Goal: Task Accomplishment & Management: Use online tool/utility

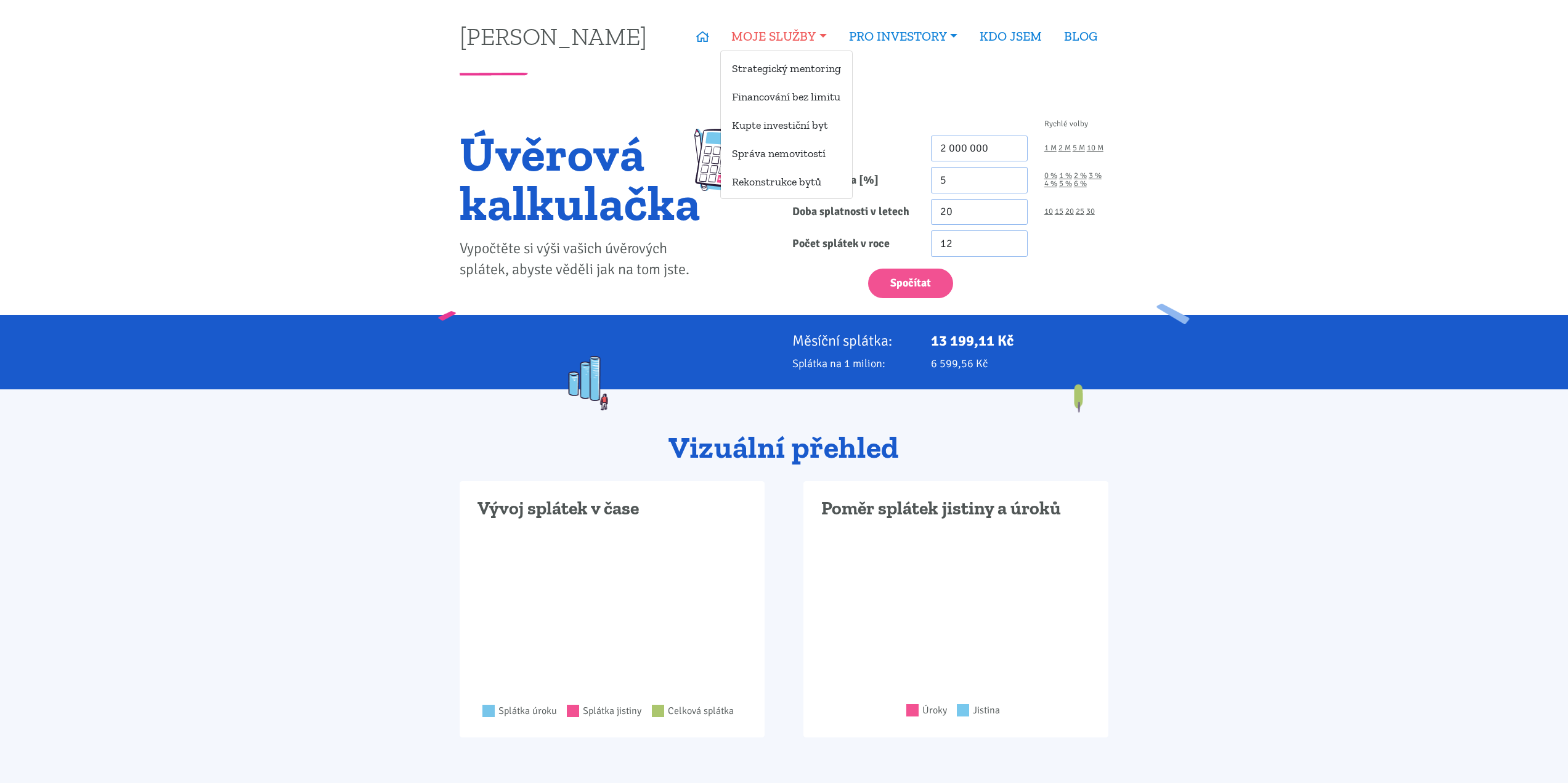
click at [791, 40] on link "MOJE SLUŽBY" at bounding box center [779, 36] width 117 height 29
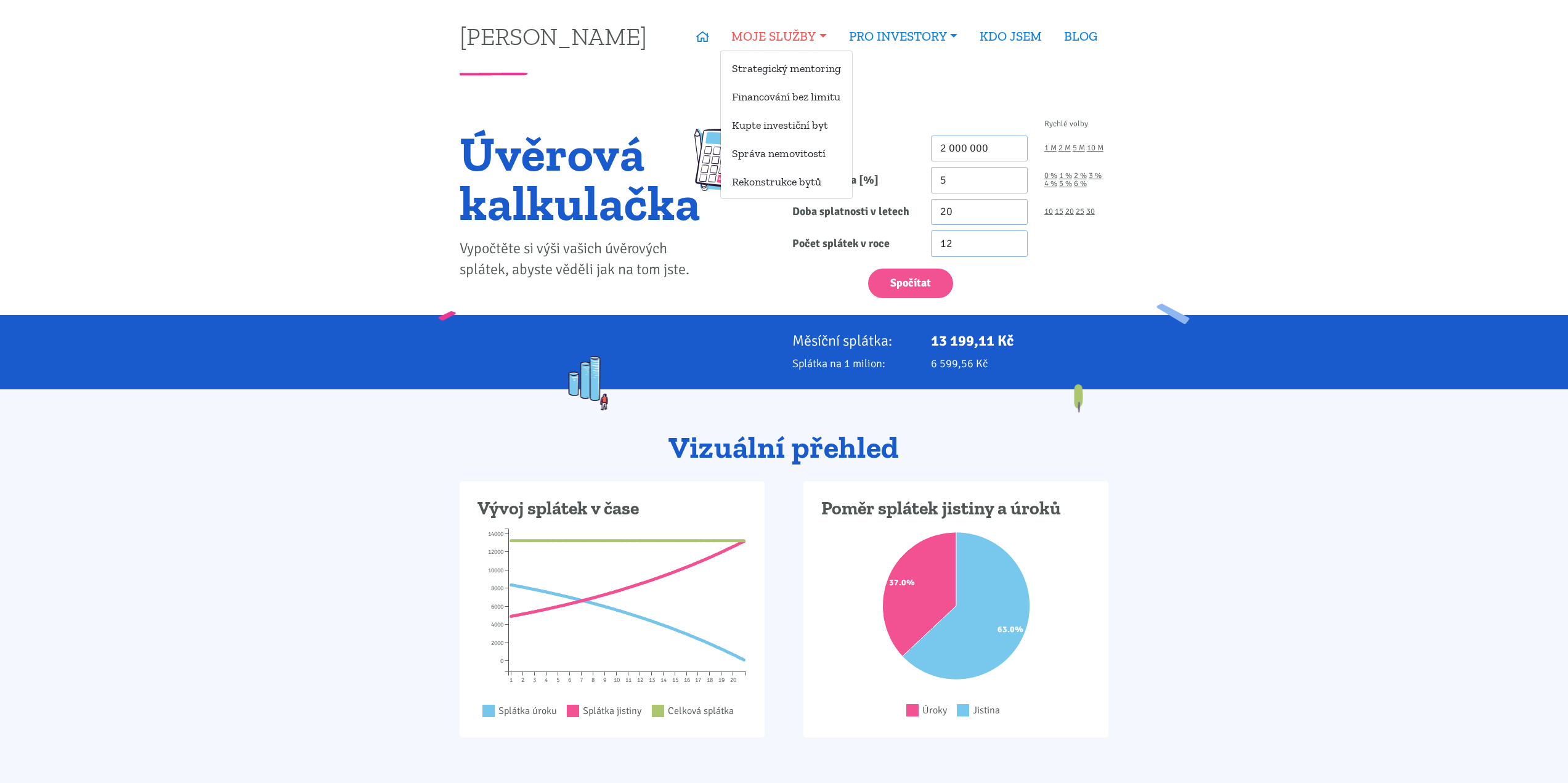
click at [783, 36] on link "MOJE SLUŽBY" at bounding box center [779, 36] width 117 height 29
click at [764, 42] on link "MOJE SLUŽBY" at bounding box center [779, 36] width 117 height 29
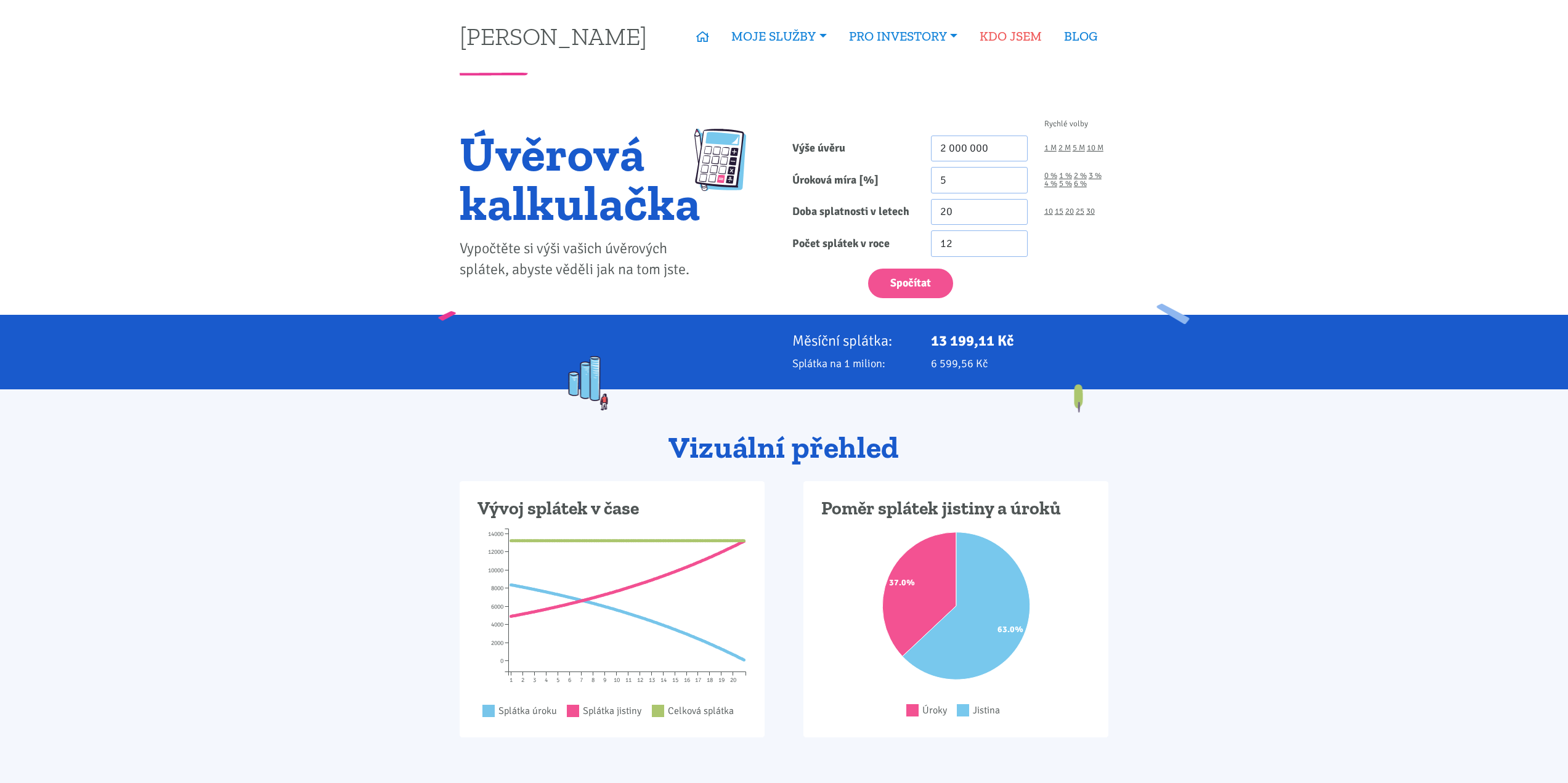
click at [1026, 32] on link "KDO JSEM" at bounding box center [1011, 36] width 85 height 29
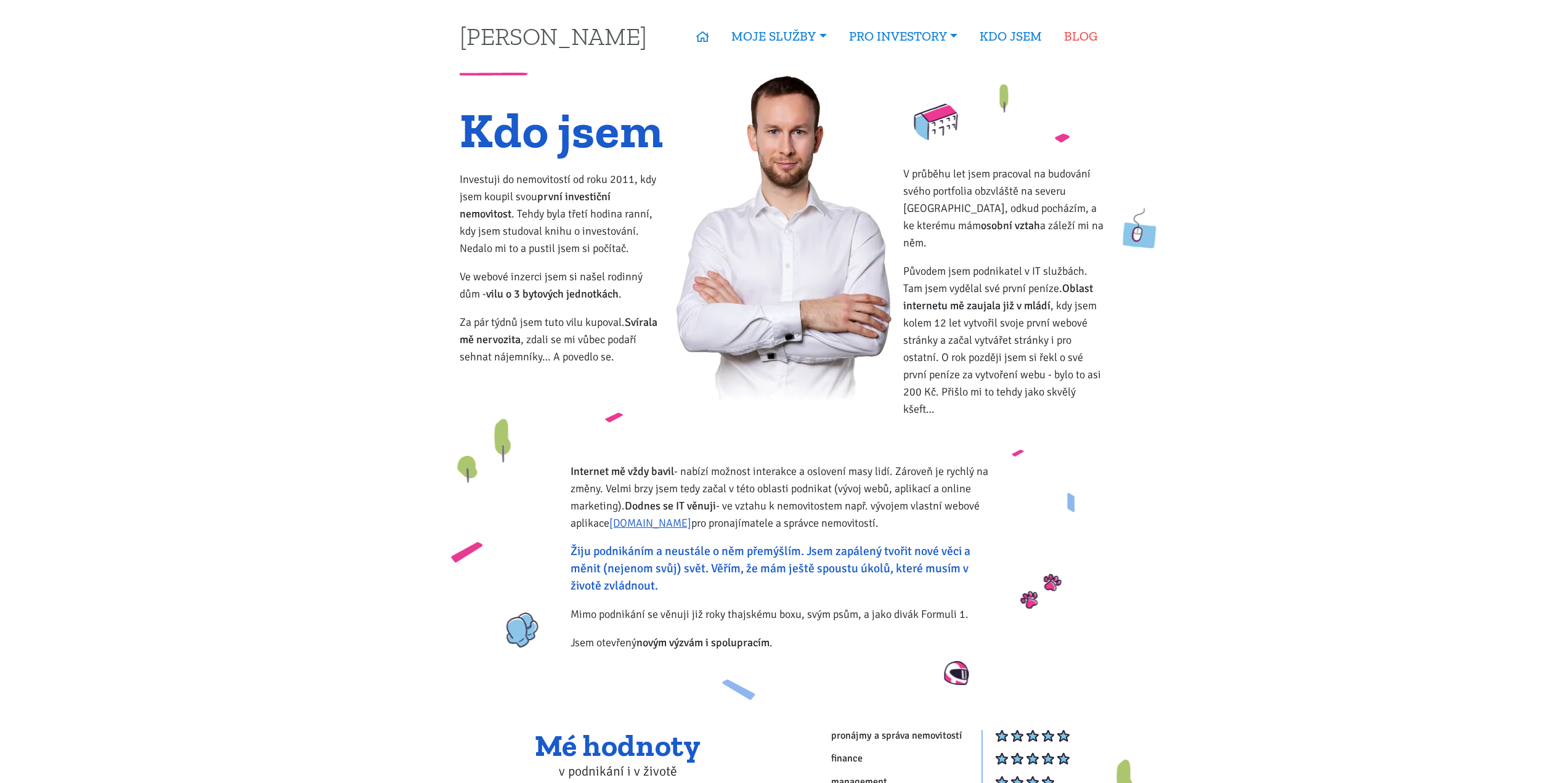
click at [1091, 36] on link "BLOG" at bounding box center [1080, 36] width 55 height 29
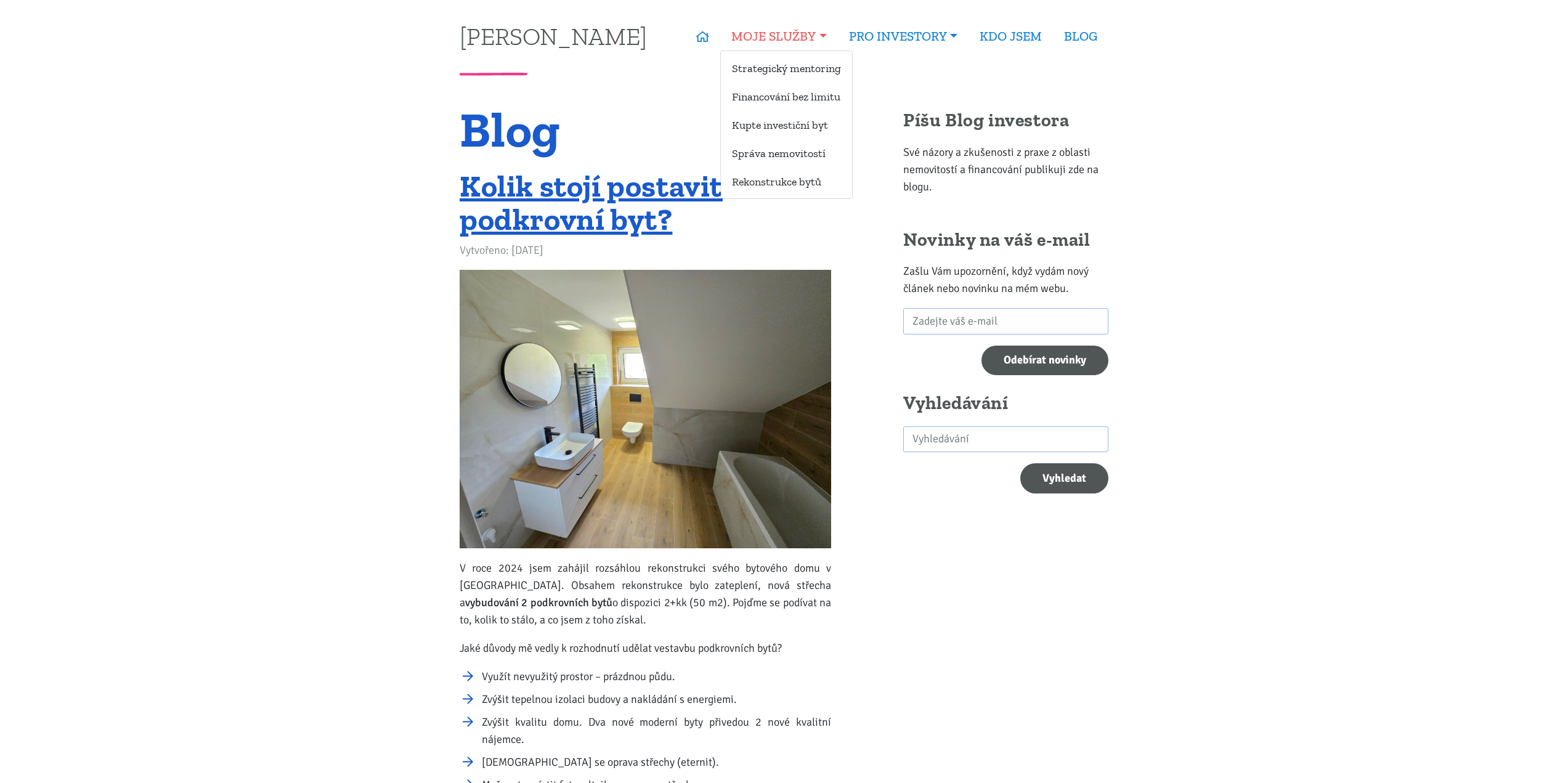
click at [791, 31] on link "MOJE SLUŽBY" at bounding box center [779, 36] width 117 height 29
click at [769, 190] on link "Rekonstrukce bytů" at bounding box center [787, 181] width 131 height 23
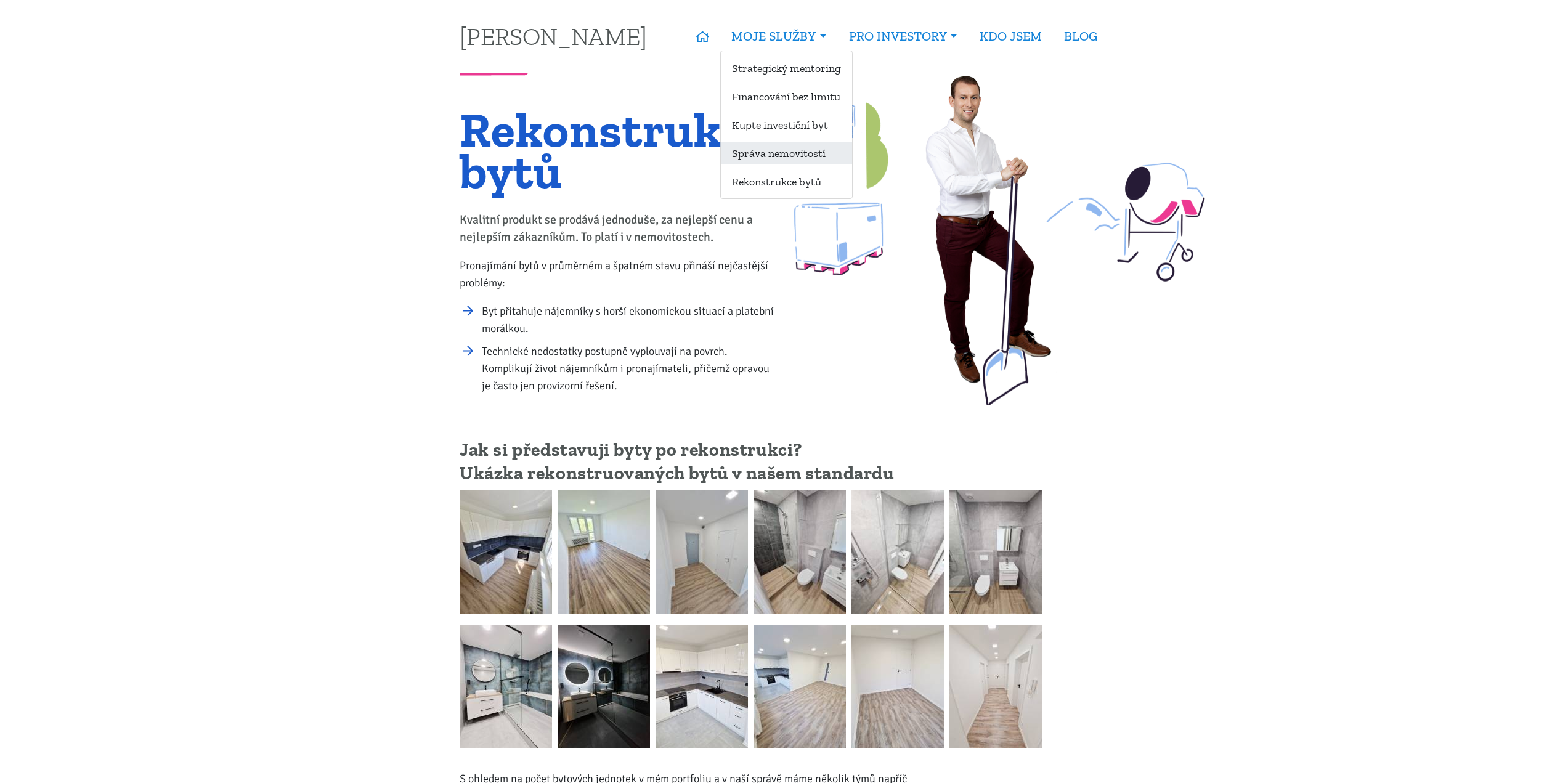
click at [766, 150] on link "Správa nemovitostí" at bounding box center [787, 153] width 131 height 23
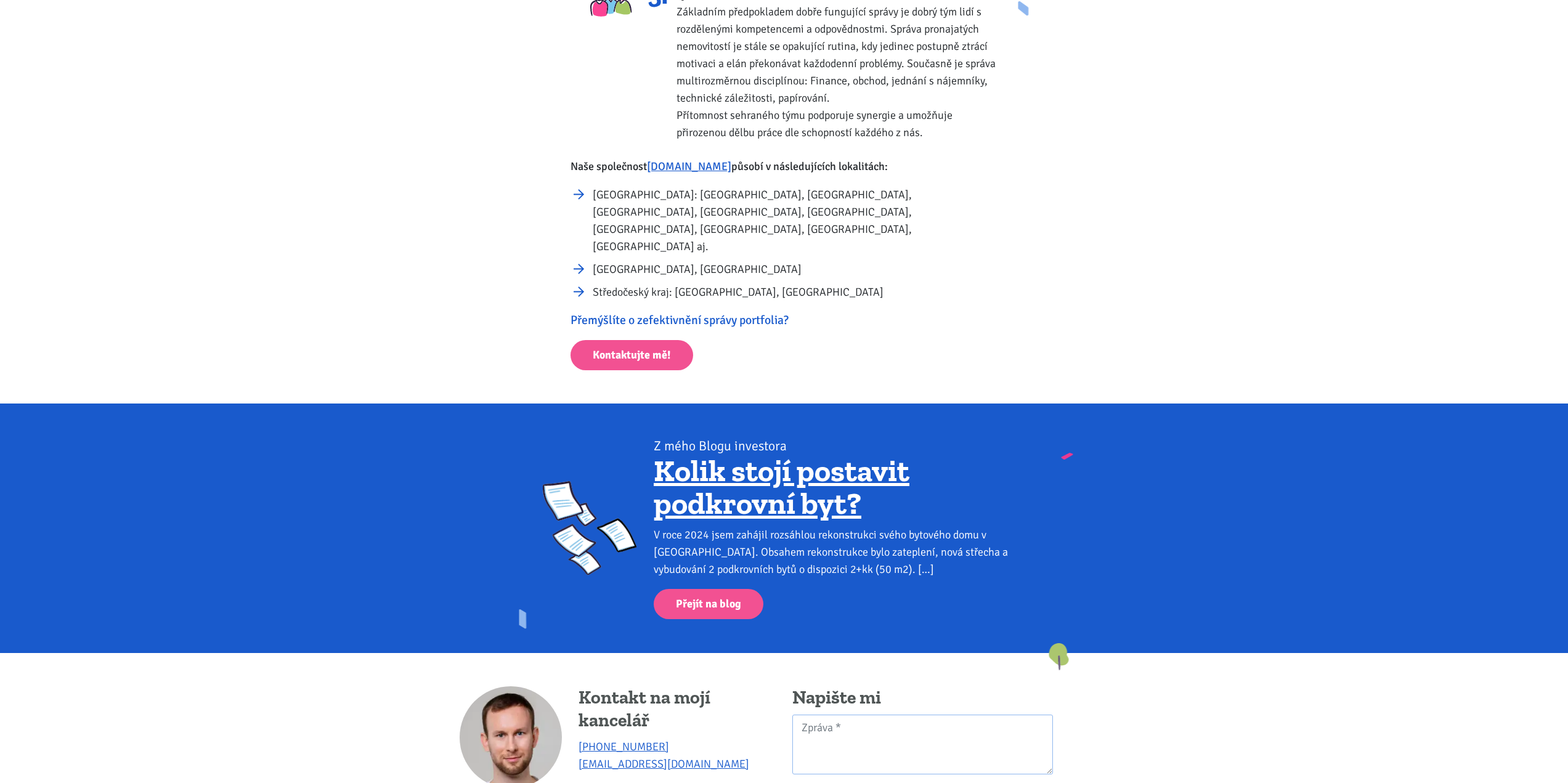
scroll to position [893, 0]
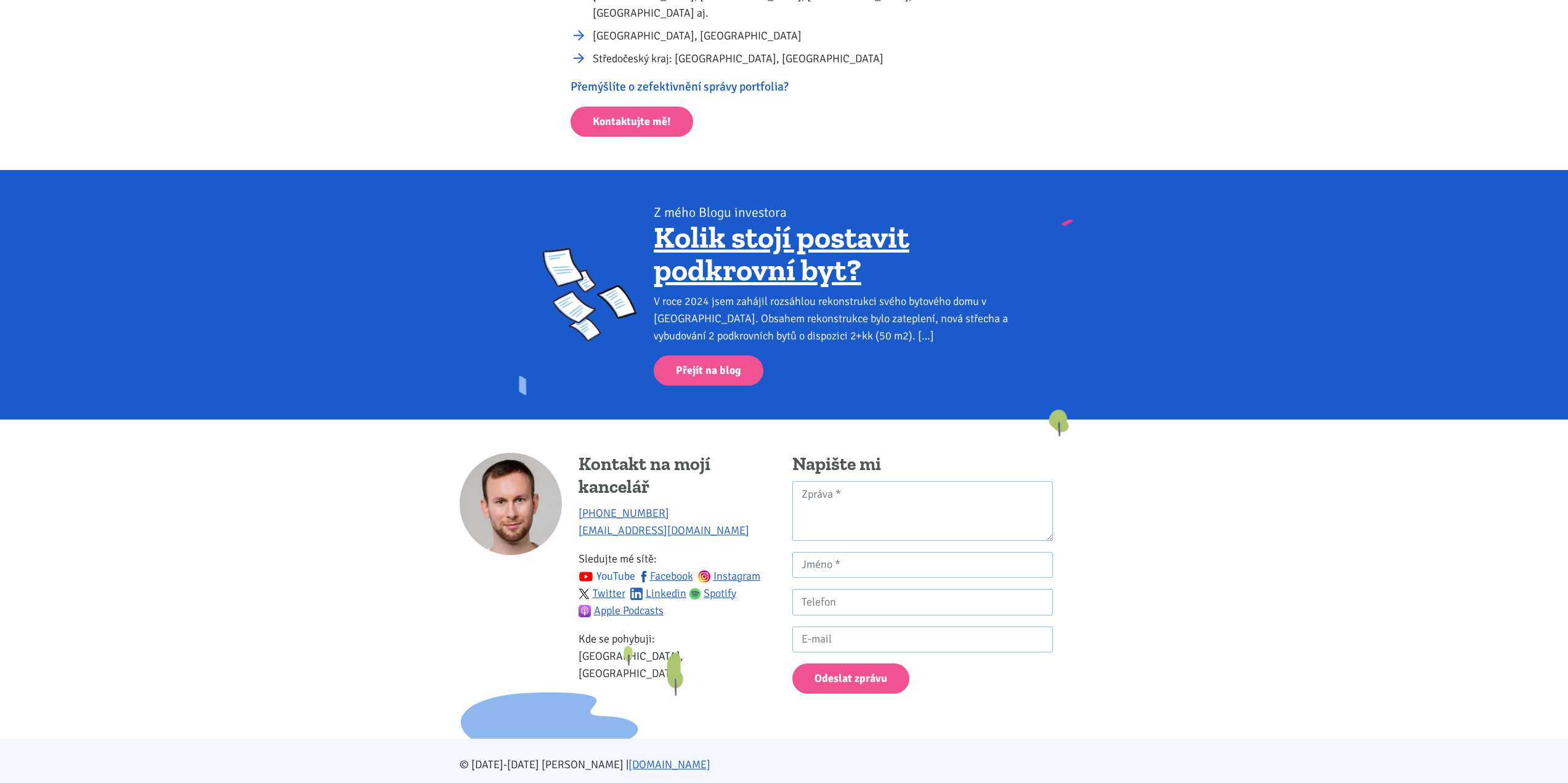
click at [621, 569] on link "YouTube" at bounding box center [607, 576] width 57 height 14
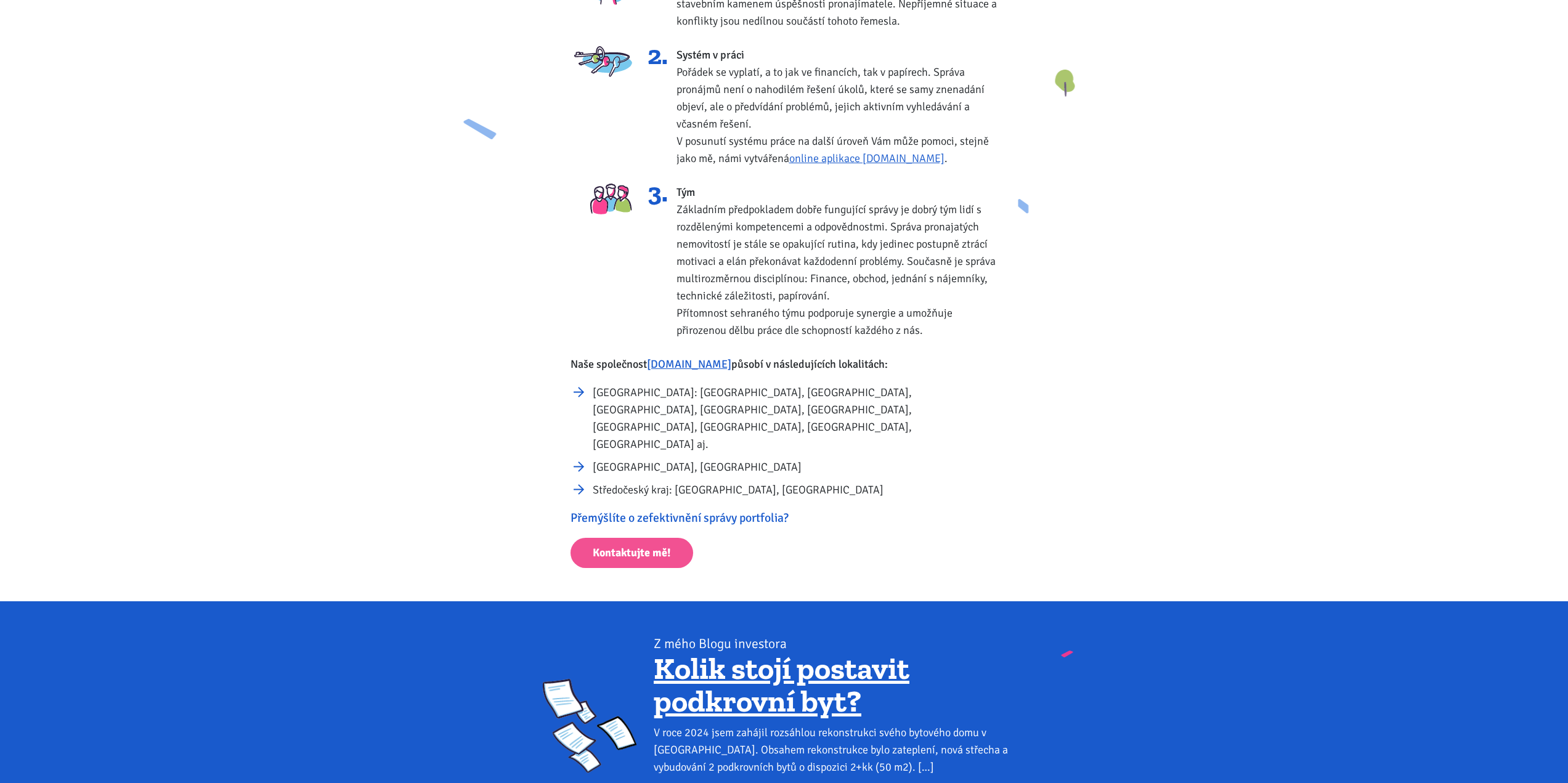
scroll to position [0, 0]
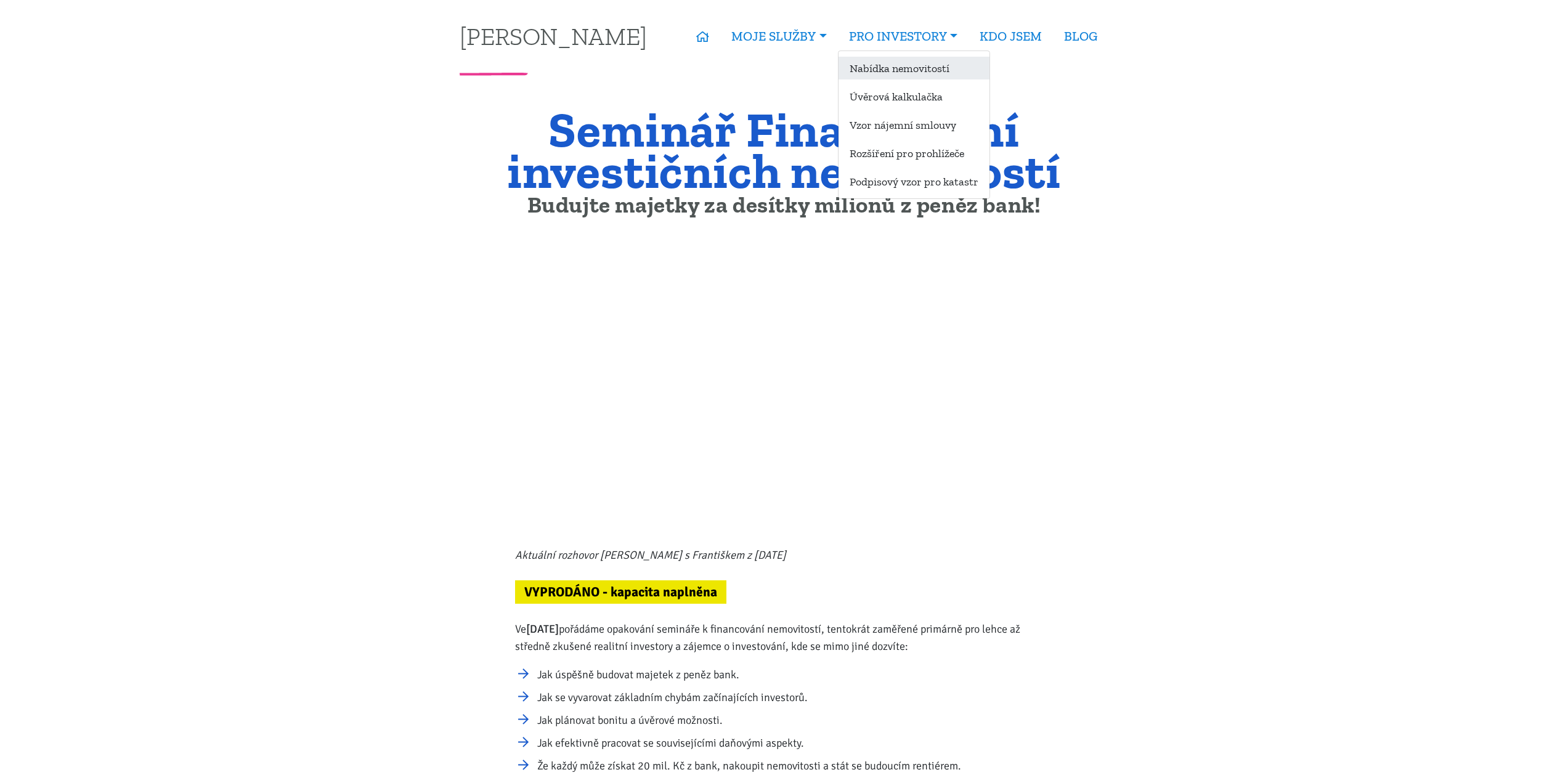
click at [959, 72] on link "Nabídka nemovitostí" at bounding box center [914, 68] width 151 height 23
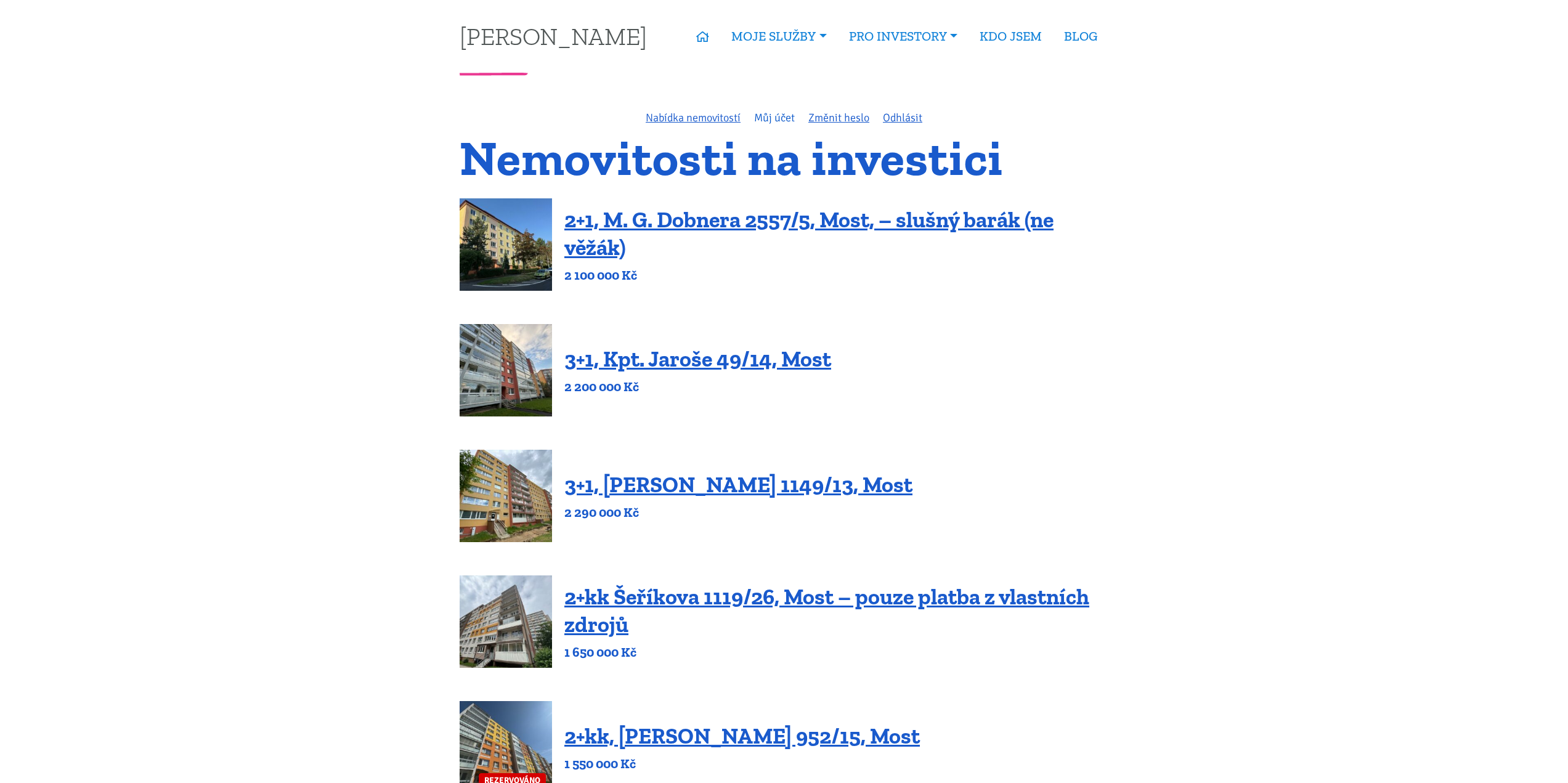
click at [778, 116] on link "Můj účet" at bounding box center [775, 118] width 41 height 14
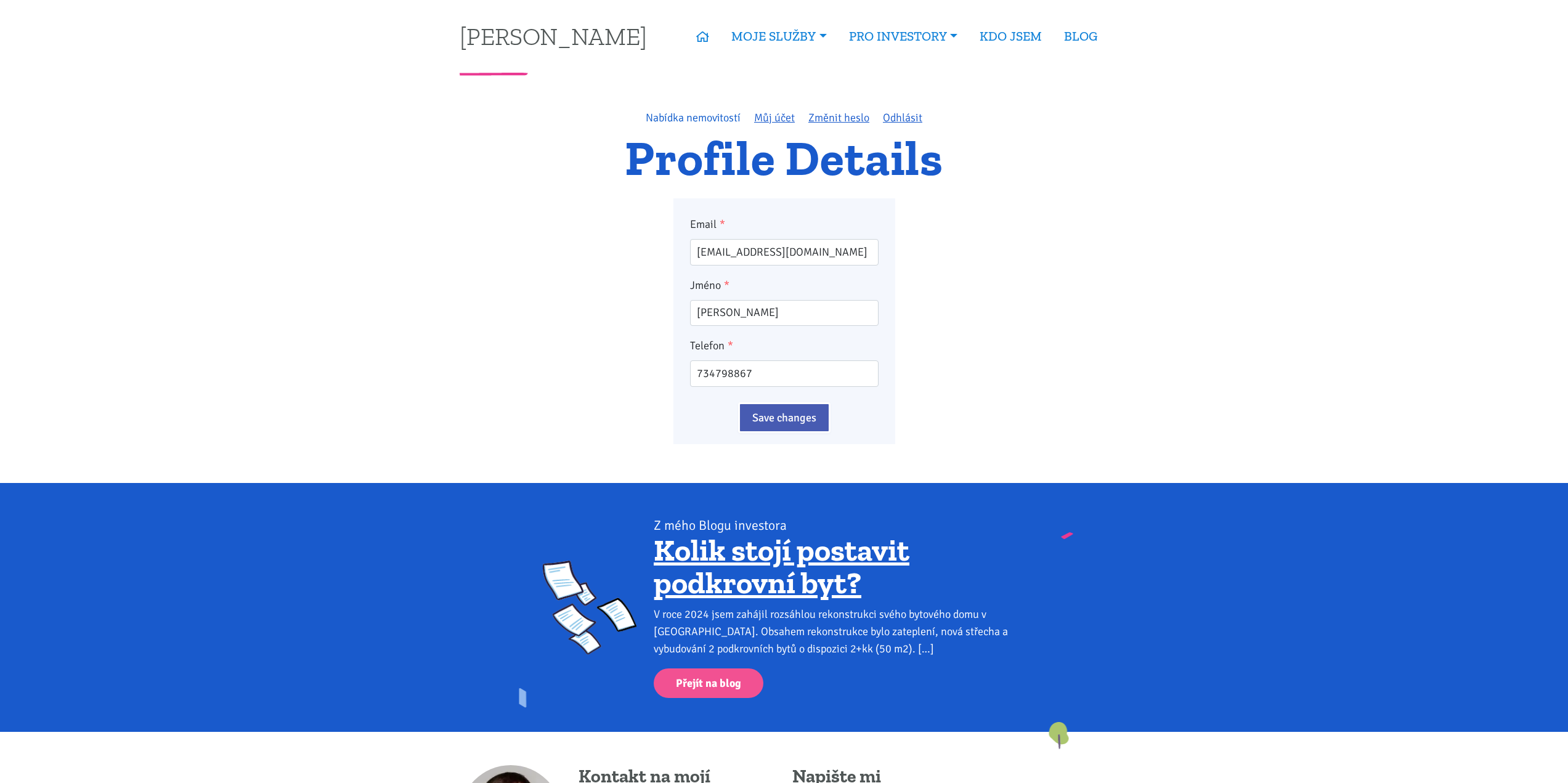
click at [709, 112] on link "Nabídka nemovitostí" at bounding box center [693, 118] width 95 height 14
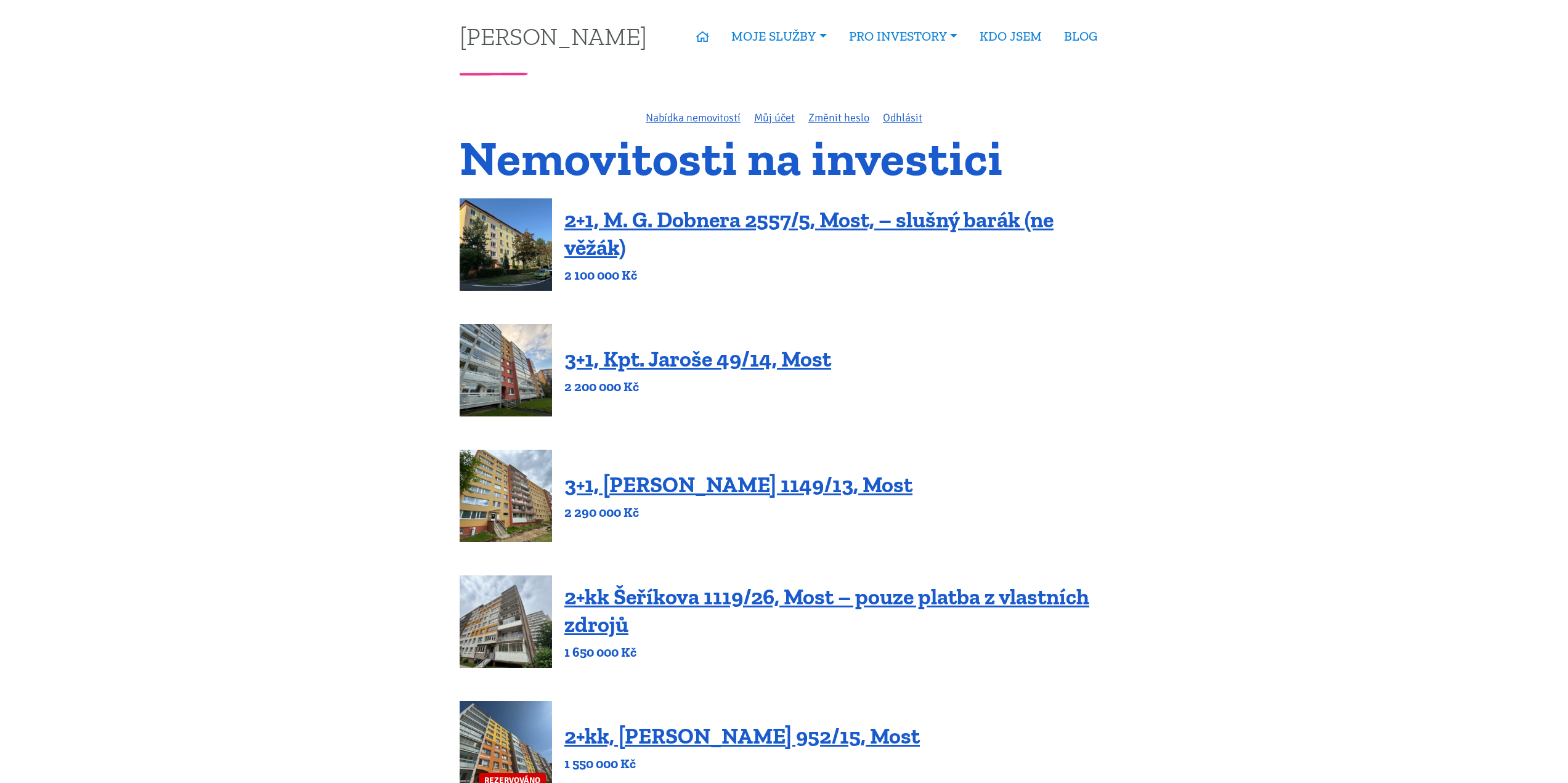
click at [513, 390] on img at bounding box center [506, 370] width 92 height 92
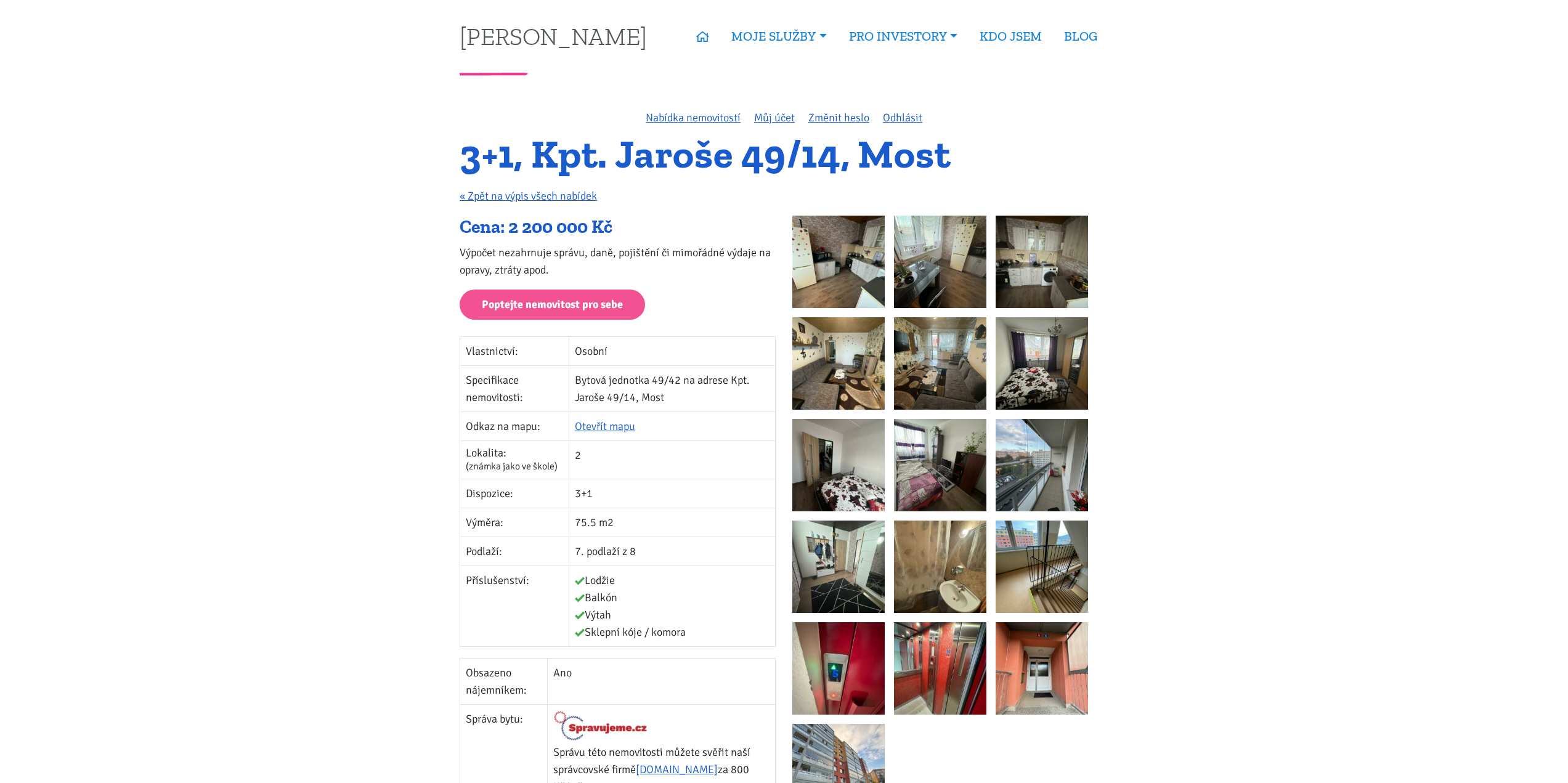
click at [858, 265] on img at bounding box center [838, 262] width 92 height 92
click at [914, 100] on link "Úvěrová kalkulačka" at bounding box center [914, 96] width 151 height 23
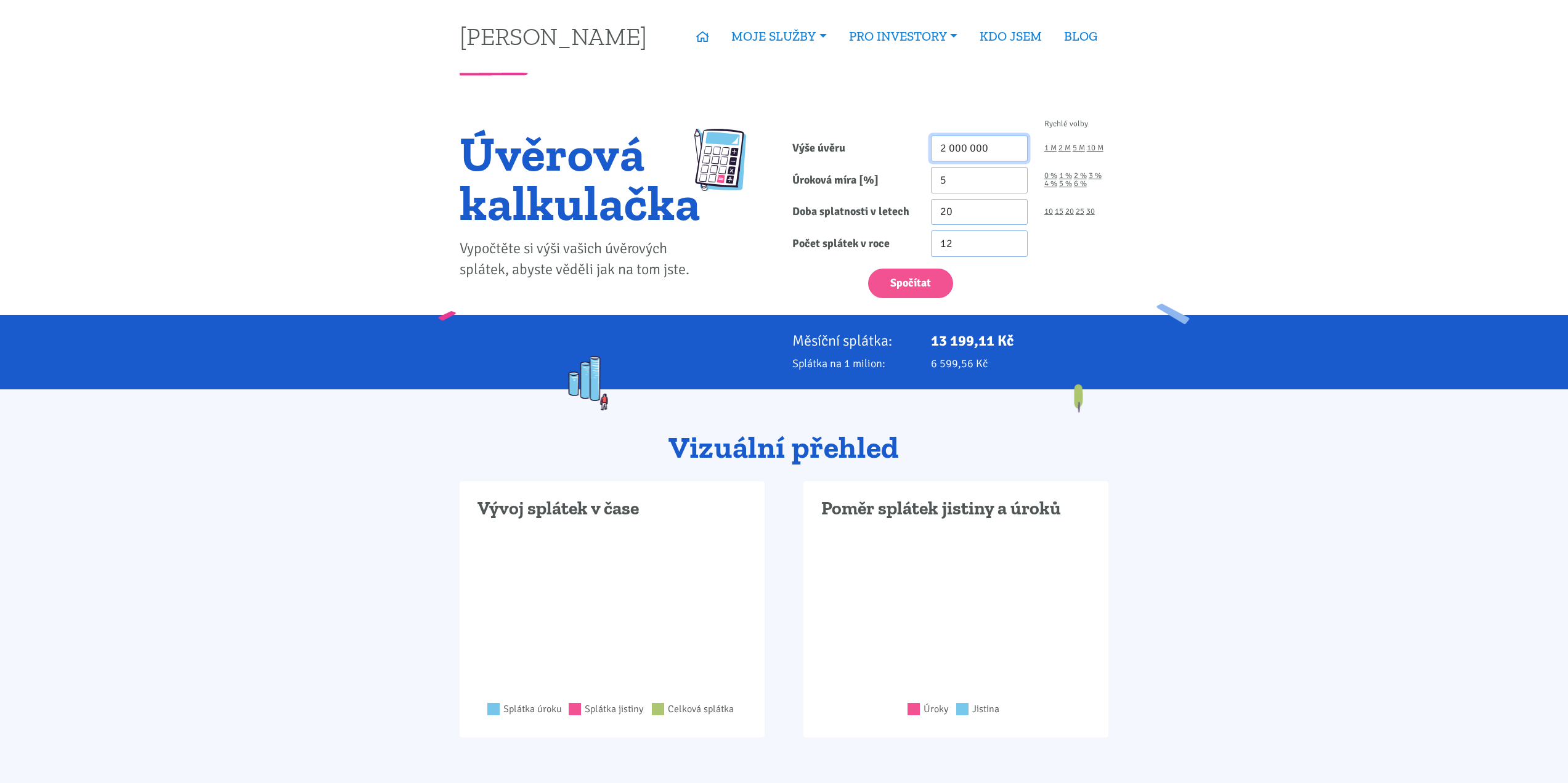
drag, startPoint x: 950, startPoint y: 149, endPoint x: 955, endPoint y: 142, distance: 8.6
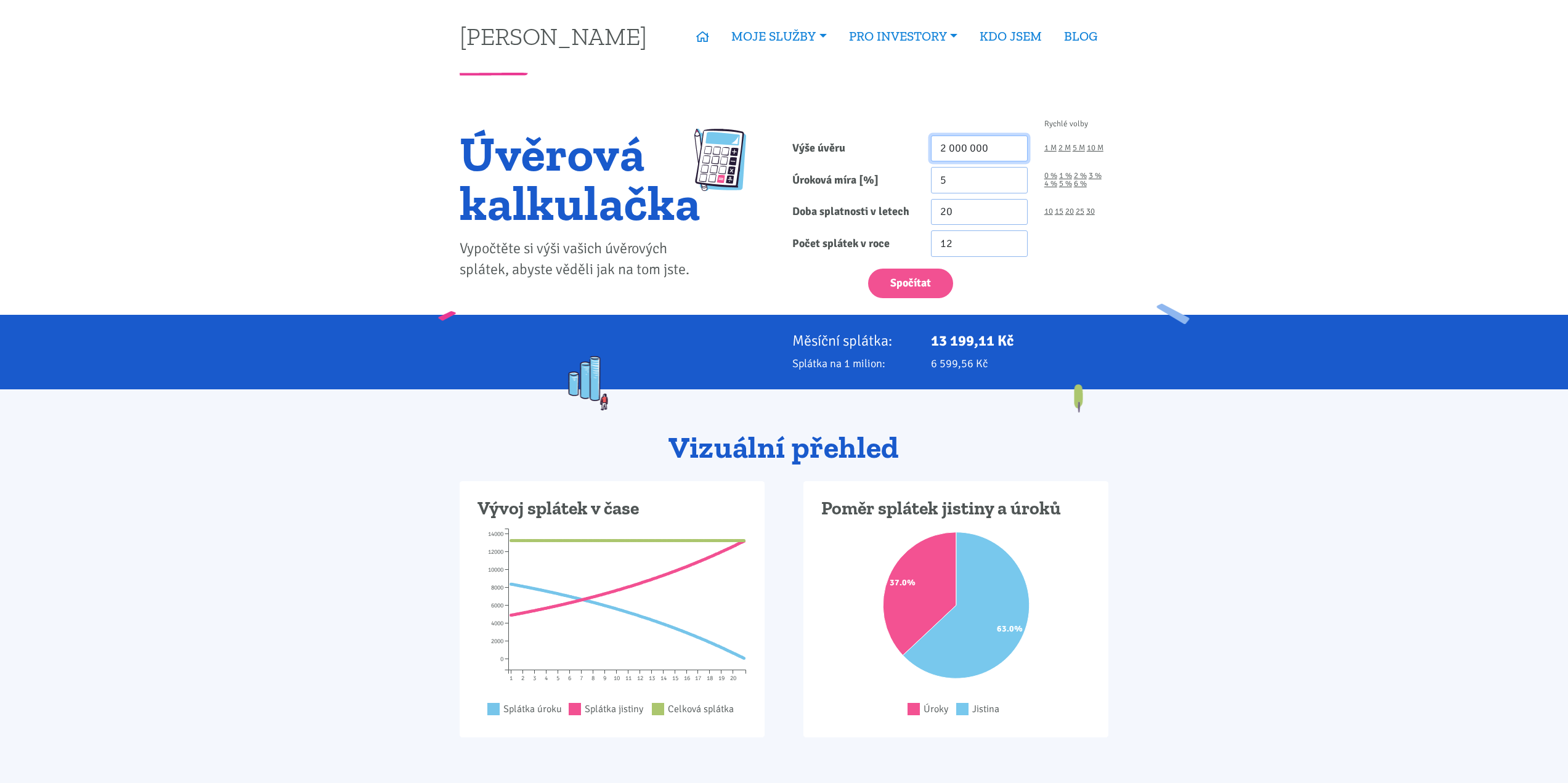
click at [955, 142] on input "2 000 000" at bounding box center [979, 148] width 97 height 27
type input "2 200 000"
click at [1048, 181] on link "4 %" at bounding box center [1051, 184] width 13 height 8
click at [976, 182] on input "4" at bounding box center [979, 180] width 97 height 27
type input "4.5"
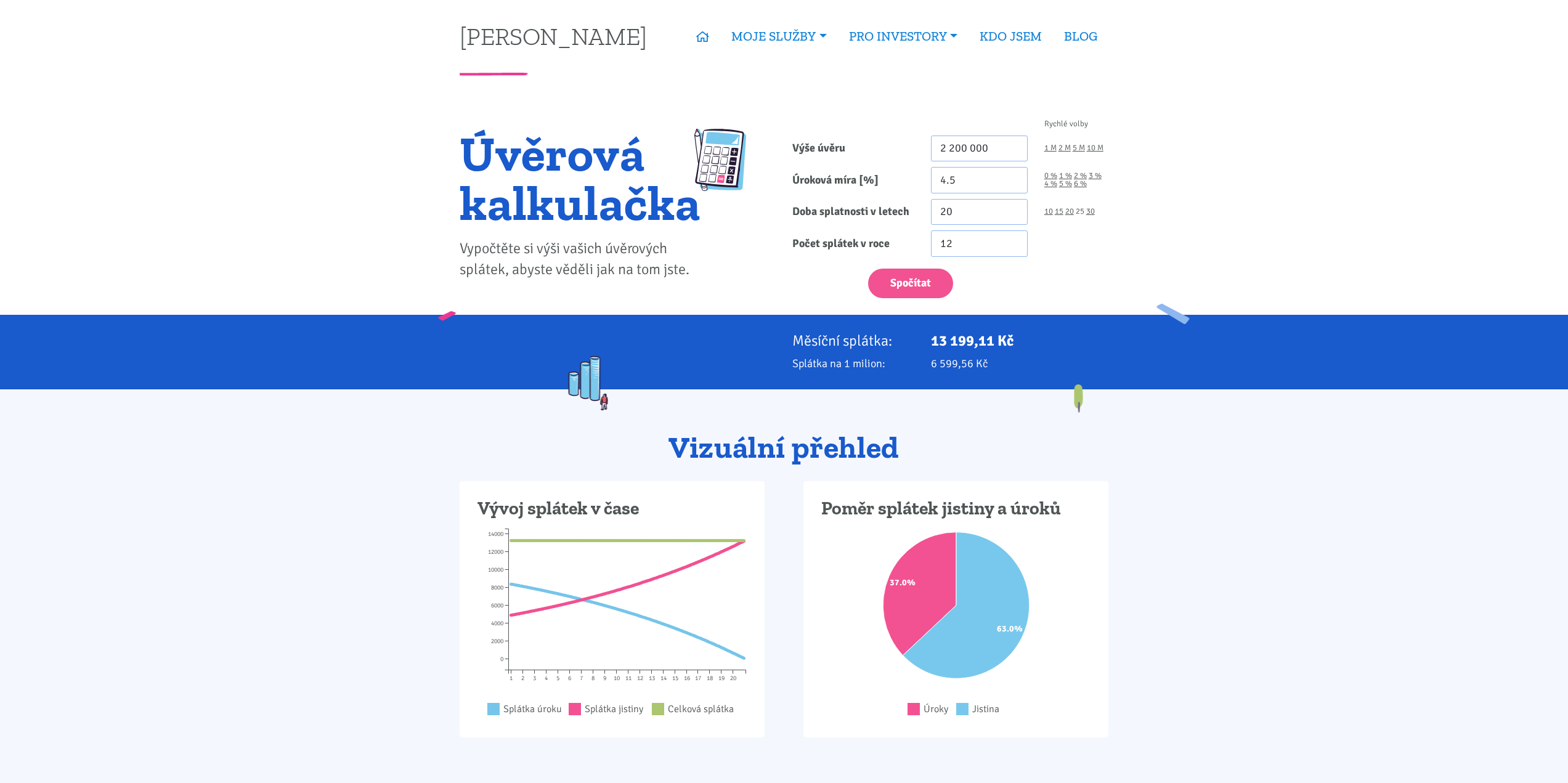
click at [1083, 209] on link "25" at bounding box center [1080, 211] width 8 height 8
click at [1092, 207] on link "30" at bounding box center [1090, 211] width 8 height 8
type input "30"
click at [918, 278] on button "Spočítat" at bounding box center [910, 284] width 85 height 30
type input "2200000"
